Goal: Navigation & Orientation: Find specific page/section

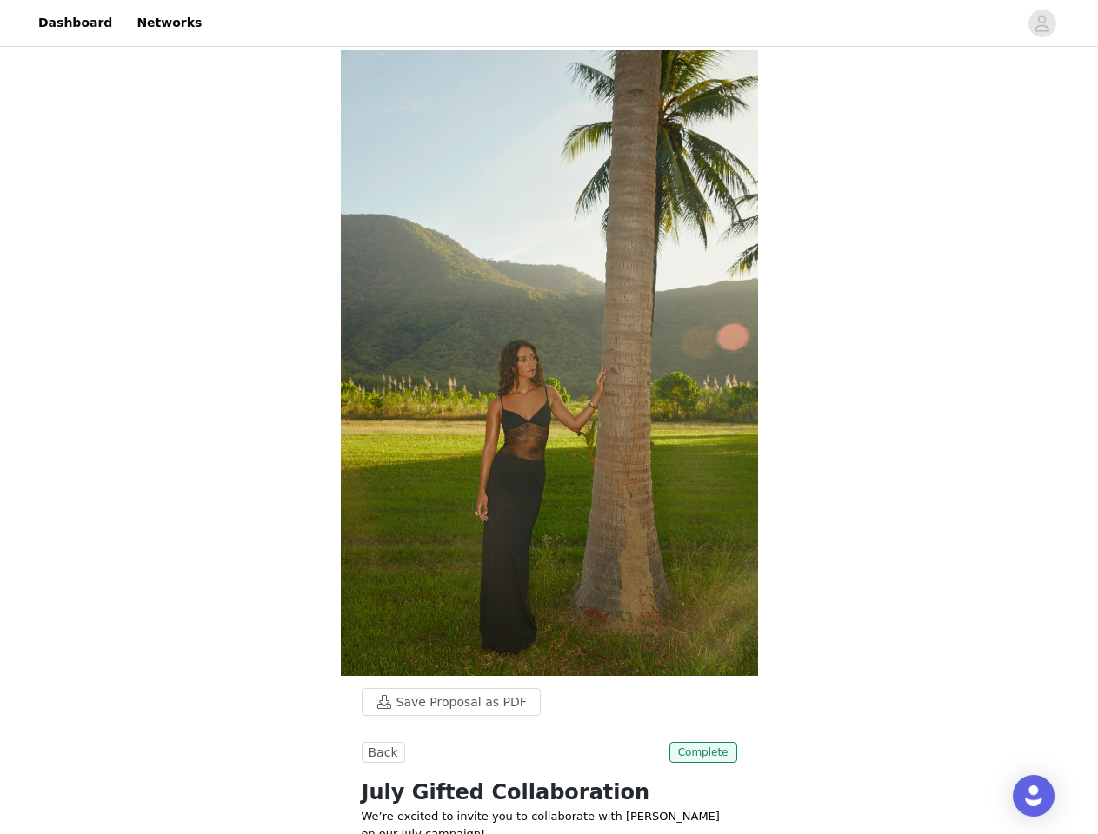
click at [548, 417] on img at bounding box center [549, 363] width 417 height 626
click at [548, 23] on div at bounding box center [615, 22] width 806 height 39
click at [1042, 23] on icon "avatar" at bounding box center [1041, 24] width 17 height 28
click at [442, 702] on body "Dashboard Networks Save Proposal as PDF Back Complete July Gifted Collaboration…" at bounding box center [549, 417] width 1098 height 834
click at [381, 753] on body "Dashboard Networks Save Proposal as PDF Back Complete July Gifted Collaboration…" at bounding box center [549, 417] width 1098 height 834
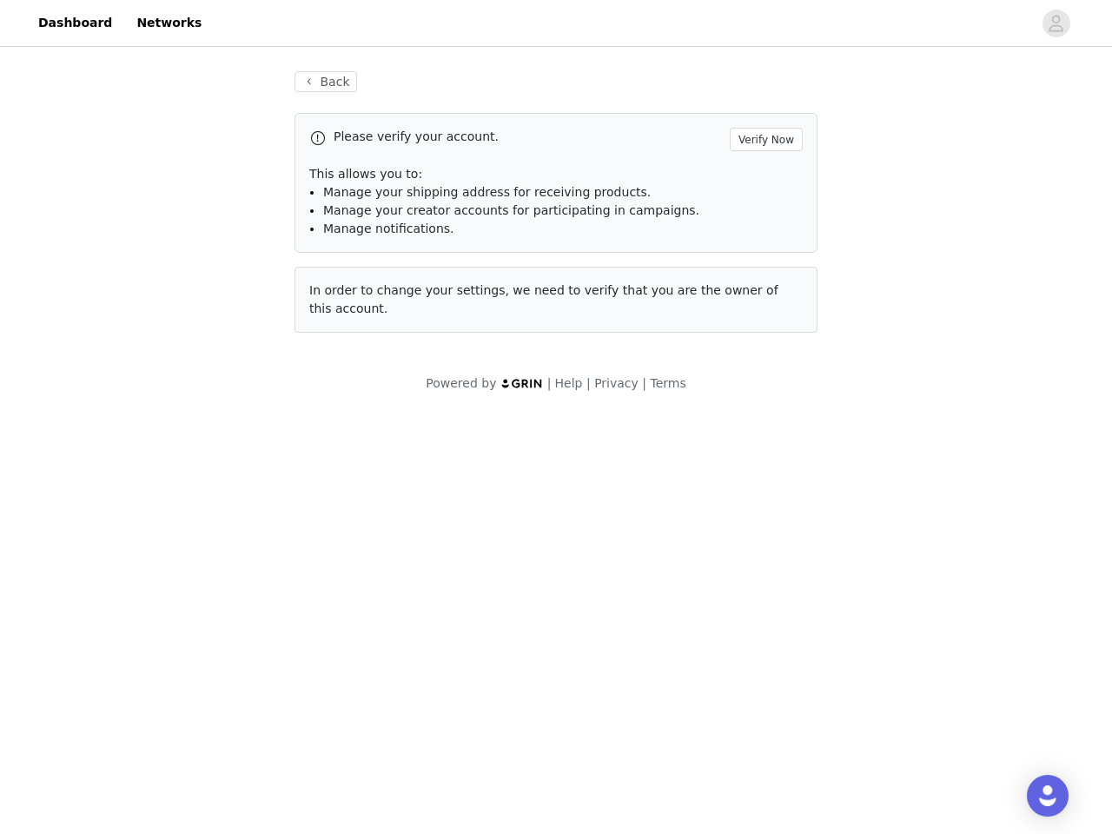
click at [705, 753] on body "Dashboard Networks Back Please verify your account. Verify Now This allows you …" at bounding box center [556, 417] width 1112 height 834
click at [1033, 796] on div "Open Intercom Messenger" at bounding box center [1048, 796] width 42 height 42
